Goal: Task Accomplishment & Management: Manage account settings

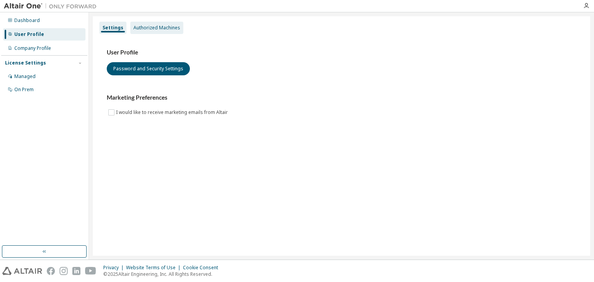
click at [165, 28] on div "Authorized Machines" at bounding box center [156, 28] width 47 height 6
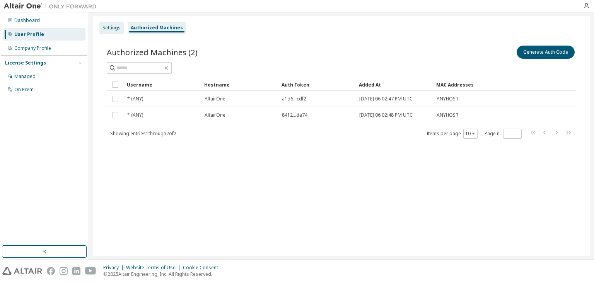
click at [112, 28] on div "Settings" at bounding box center [112, 28] width 18 height 6
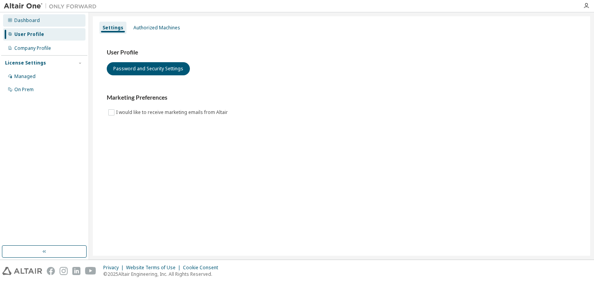
click at [43, 17] on div "Dashboard" at bounding box center [44, 20] width 82 height 12
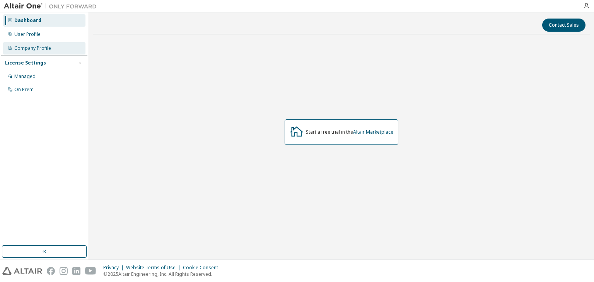
click at [56, 51] on div "Company Profile" at bounding box center [44, 48] width 82 height 12
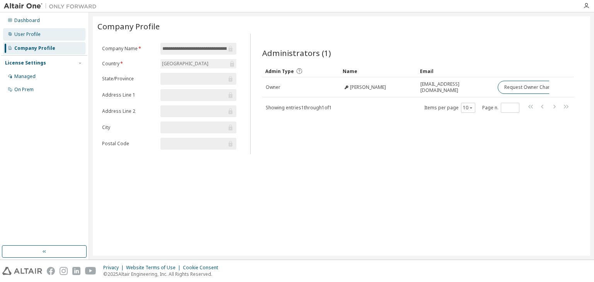
click at [46, 36] on div "User Profile" at bounding box center [44, 34] width 82 height 12
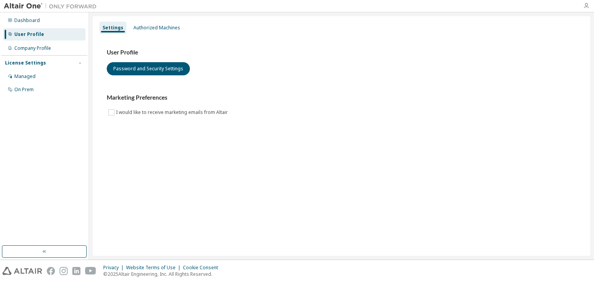
click at [585, 7] on icon "button" at bounding box center [586, 6] width 6 height 6
